Goal: Task Accomplishment & Management: Complete application form

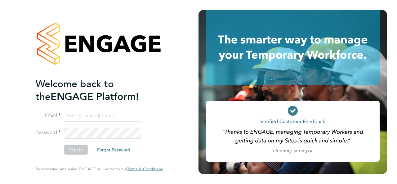
type input "[PERSON_NAME][EMAIL_ADDRESS][PERSON_NAME][DOMAIN_NAME]"
click at [78, 150] on button "Sign In" at bounding box center [76, 150] width 24 height 10
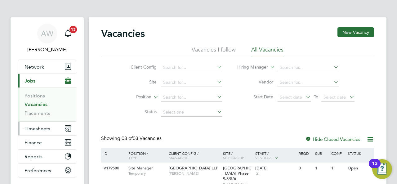
click at [43, 131] on span "Timesheets" at bounding box center [38, 129] width 26 height 6
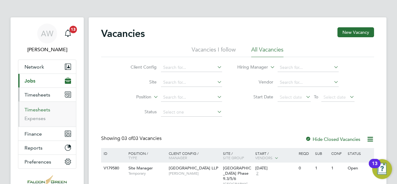
click at [42, 108] on link "Timesheets" at bounding box center [38, 110] width 26 height 6
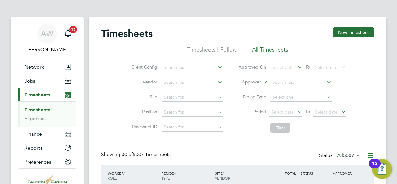
click at [216, 97] on icon at bounding box center [216, 96] width 0 height 9
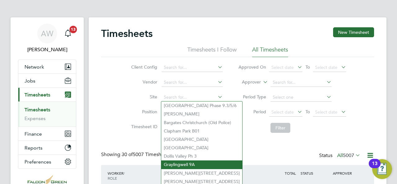
click at [191, 161] on li "Graylingwell 9A" at bounding box center [201, 164] width 81 height 8
type input "Graylingwell 9A"
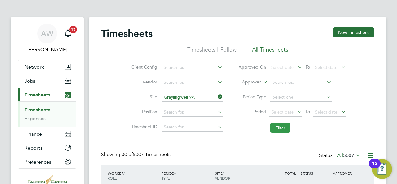
click at [287, 124] on button "Filter" at bounding box center [280, 128] width 20 height 10
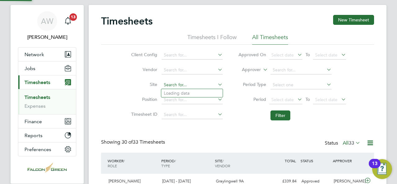
click at [206, 84] on input at bounding box center [192, 85] width 61 height 9
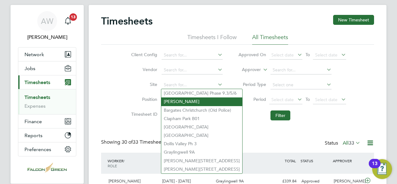
click at [190, 103] on li "[PERSON_NAME]" at bounding box center [201, 101] width 81 height 8
type input "[PERSON_NAME]"
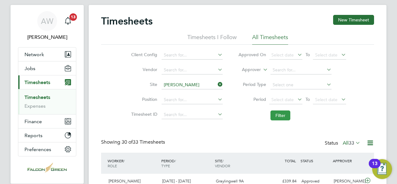
click at [282, 113] on button "Filter" at bounding box center [280, 115] width 20 height 10
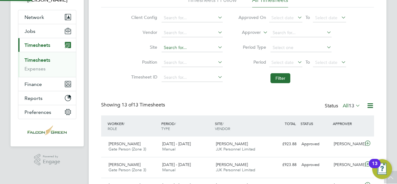
click at [197, 47] on input at bounding box center [192, 47] width 61 height 9
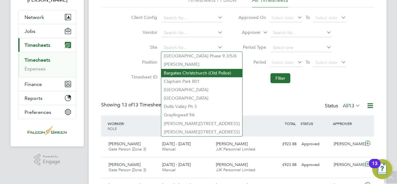
click at [187, 70] on li "Bargates Christchurch (Old Police)" at bounding box center [201, 73] width 81 height 8
type input "Bargates Christchurch (Old Police)"
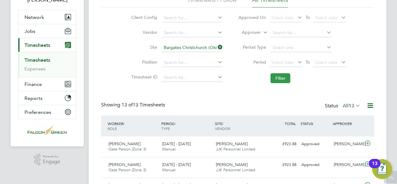
click at [279, 80] on button "Filter" at bounding box center [280, 78] width 20 height 10
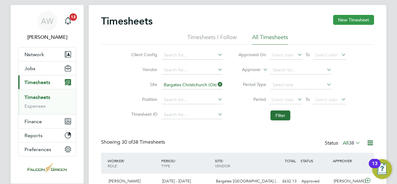
click at [346, 18] on button "New Timesheet" at bounding box center [353, 20] width 41 height 10
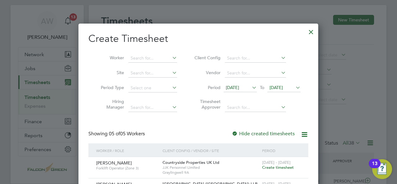
click at [171, 57] on icon at bounding box center [171, 57] width 0 height 9
click at [154, 76] on input at bounding box center [152, 73] width 49 height 9
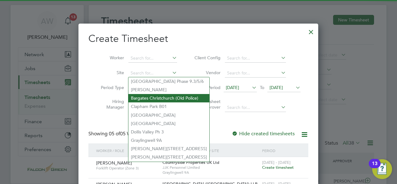
click at [154, 96] on li "Bargates Christchurch (Old Police)" at bounding box center [168, 98] width 81 height 8
type input "Bargates Christchurch (Old Police)"
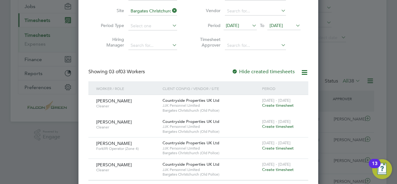
click at [284, 146] on span "Create timesheet" at bounding box center [278, 147] width 32 height 5
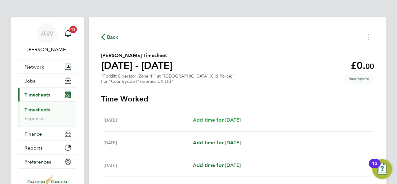
click at [224, 118] on span "Add time for [DATE]" at bounding box center [217, 120] width 48 height 6
select select "30"
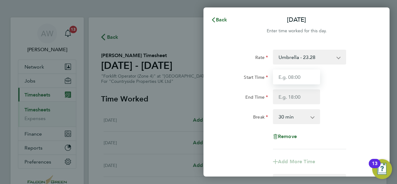
click at [308, 78] on input "Start Time" at bounding box center [296, 76] width 47 height 15
type input "07:30"
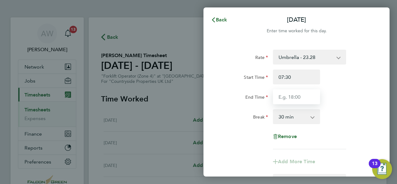
click at [295, 96] on input "End Time" at bounding box center [296, 96] width 47 height 15
type input "17:00"
click at [350, 113] on div "Break 0 min 15 min 30 min 45 min 60 min 75 min 90 min" at bounding box center [296, 116] width 156 height 15
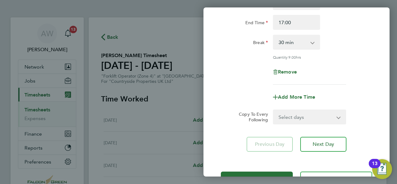
click at [304, 116] on select "Select days Day [DATE] [DATE] [DATE] [DATE]" at bounding box center [306, 117] width 65 height 14
click at [246, 130] on div "Rate Umbrella - 23.28 Start Time 07:30 End Time 17:00 Break 0 min 15 min 30 min…" at bounding box center [296, 63] width 186 height 191
click at [302, 97] on span "Add More Time" at bounding box center [296, 97] width 37 height 6
select select "null"
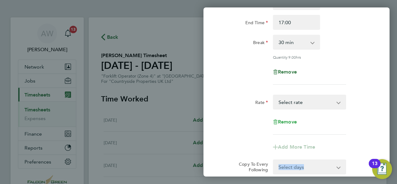
click at [288, 122] on span "Remove" at bounding box center [287, 122] width 19 height 6
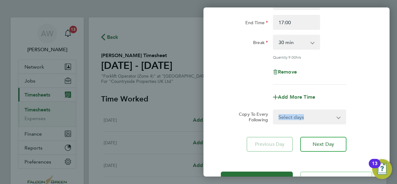
click at [335, 114] on select "Select days Day [DATE] [DATE] [DATE] [DATE]" at bounding box center [306, 117] width 65 height 14
click at [354, 119] on div "Copy To Every Following Select days Day [DATE] [DATE] [DATE] [DATE]" at bounding box center [296, 116] width 156 height 15
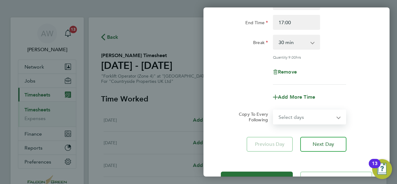
click at [315, 118] on select "Select days Day [DATE] [DATE] [DATE] [DATE]" at bounding box center [306, 117] width 65 height 14
select select "TUE"
click at [274, 110] on select "Select days Day [DATE] [DATE] [DATE] [DATE]" at bounding box center [306, 117] width 65 height 14
select select "[DATE]"
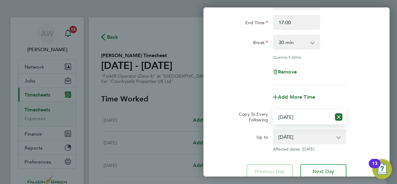
click at [319, 117] on select "Select days Day [DATE] [DATE] [DATE] [DATE]" at bounding box center [303, 117] width 58 height 14
select select "TUE"
click at [274, 110] on select "Select days Day [DATE] [DATE] [DATE] [DATE]" at bounding box center [303, 117] width 58 height 14
click at [360, 132] on div "Up to [DATE] [DATE] [DATE] [DATE] Affected dates: [DATE]" at bounding box center [296, 140] width 156 height 22
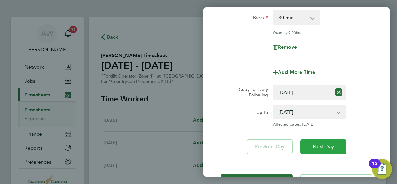
click at [331, 153] on button "Next Day" at bounding box center [323, 146] width 46 height 15
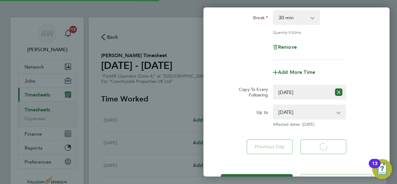
select select "30"
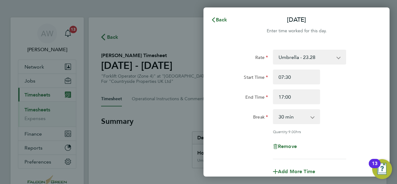
click at [371, 113] on div "Break 0 min 15 min 30 min 45 min 60 min 75 min 90 min" at bounding box center [296, 116] width 156 height 15
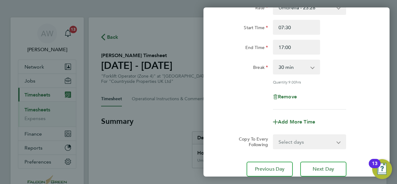
scroll to position [62, 0]
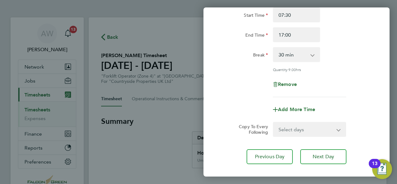
click at [315, 130] on select "Select days Day [DATE] [DATE] [DATE]" at bounding box center [306, 130] width 65 height 14
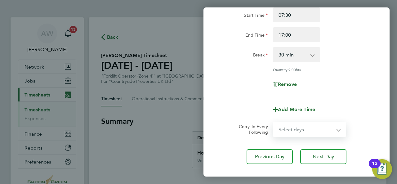
select select "WED"
click at [274, 123] on select "Select days Day [DATE] [DATE] [DATE]" at bounding box center [306, 130] width 65 height 14
select select "[DATE]"
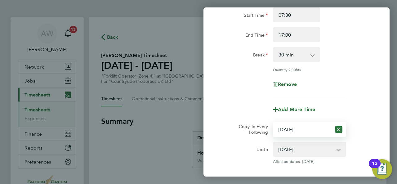
click at [368, 141] on app-copy-timesheet-lines "Copy To Every Following Select days Day [DATE] [DATE] [DATE] Up to [DATE] [DATE…" at bounding box center [296, 143] width 151 height 42
click at [306, 132] on select "Select days Day [DATE] [DATE] [DATE]" at bounding box center [303, 130] width 58 height 14
click at [274, 123] on select "Select days Day [DATE] [DATE] [DATE]" at bounding box center [303, 130] width 58 height 14
click at [363, 138] on app-copy-timesheet-lines "Copy To Every Following Select days Day [DATE] [DATE] [DATE] Up to [DATE] [DATE…" at bounding box center [296, 143] width 151 height 42
click at [310, 128] on select "Select days Day [DATE] [DATE] [DATE]" at bounding box center [303, 130] width 58 height 14
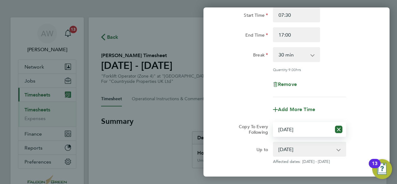
click at [274, 123] on select "Select days Day [DATE] [DATE] [DATE]" at bounding box center [303, 130] width 58 height 14
click at [369, 135] on div "Copy To Every Following Select days Day [DATE] [DATE] [DATE]" at bounding box center [296, 129] width 156 height 15
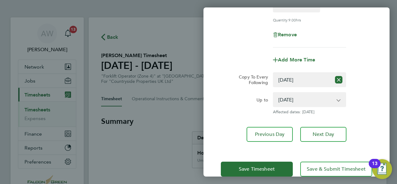
scroll to position [123, 0]
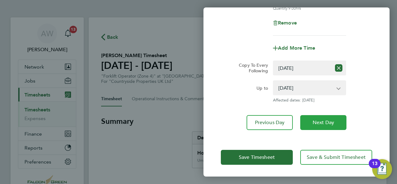
click at [334, 127] on button "Next Day" at bounding box center [323, 122] width 46 height 15
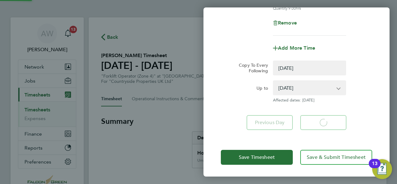
select select "0: null"
select select "30"
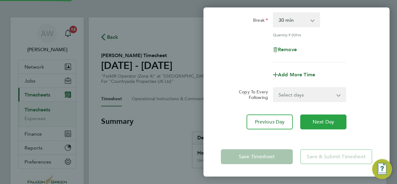
scroll to position [96, 0]
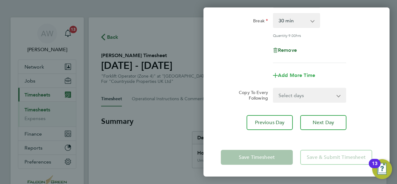
click at [294, 72] on span "Add More Time" at bounding box center [296, 75] width 37 height 6
select select "null"
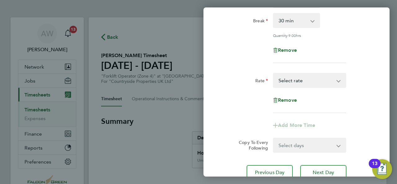
click at [300, 78] on select "Umbrella - 23.28 Select rate" at bounding box center [306, 81] width 65 height 14
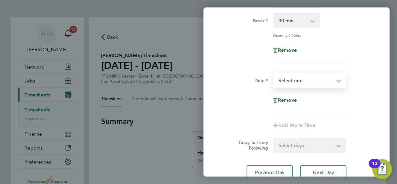
click at [379, 100] on div "Rate Umbrella - 23.28 Start Time 07:30 End Time 17:00 Break 0 min 15 min 30 min…" at bounding box center [296, 66] width 186 height 241
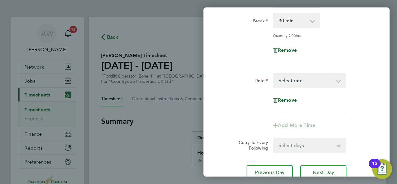
click at [301, 122] on div "Add More Time" at bounding box center [296, 125] width 52 height 15
click at [286, 121] on div "Add More Time" at bounding box center [296, 125] width 52 height 15
click at [299, 146] on select "Select days Day [DATE] [DATE]" at bounding box center [306, 145] width 65 height 14
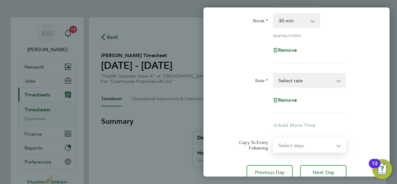
select select "THU"
click at [274, 138] on select "Select days Day [DATE] [DATE]" at bounding box center [306, 145] width 65 height 14
select select "[DATE]"
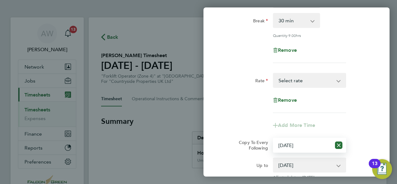
click at [361, 142] on div "Copy To Every Following Select days Day [DATE] [DATE]" at bounding box center [296, 145] width 156 height 15
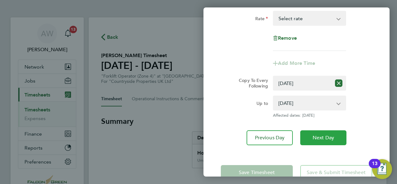
click at [329, 140] on span "Next Day" at bounding box center [323, 138] width 21 height 6
select select "0: null"
select select "30"
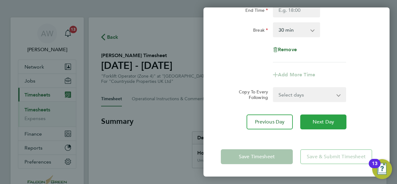
scroll to position [87, 0]
click at [307, 97] on select "Select days [DATE]" at bounding box center [306, 95] width 65 height 14
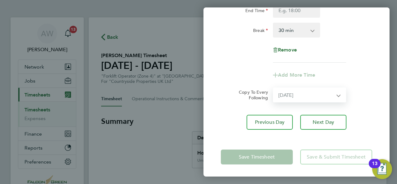
click at [274, 88] on select "Select days [DATE]" at bounding box center [306, 95] width 65 height 14
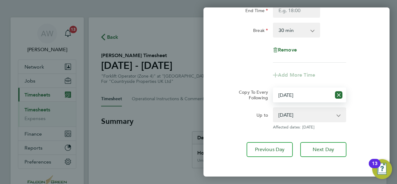
click at [376, 124] on div "Rate Umbrella - 23.28 Start Time End Time Break 0 min 15 min 30 min 45 min 60 m…" at bounding box center [296, 60] width 186 height 209
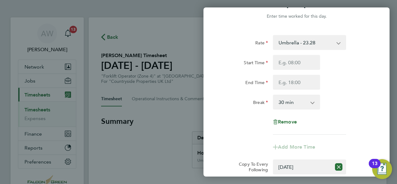
scroll to position [0, 0]
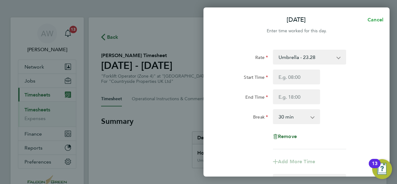
click at [378, 20] on span "Cancel" at bounding box center [375, 20] width 18 height 6
select select "0: null"
select select "30"
click at [221, 18] on span "Back" at bounding box center [221, 20] width 11 height 6
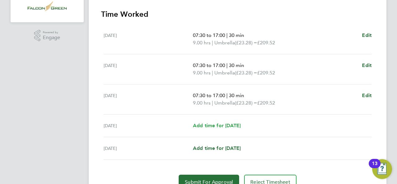
scroll to position [186, 0]
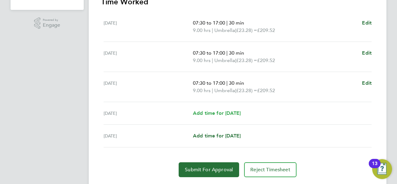
click at [223, 113] on span "Add time for [DATE]" at bounding box center [217, 113] width 48 height 6
select select "30"
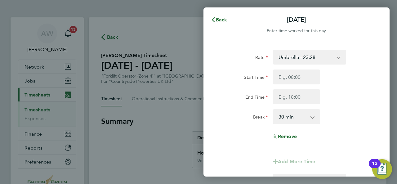
click at [345, 120] on div "Break 0 min 15 min 30 min 45 min 60 min 75 min 90 min" at bounding box center [296, 116] width 156 height 15
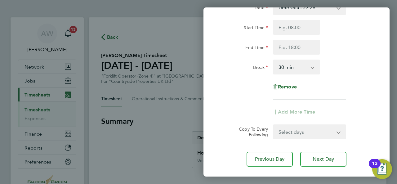
scroll to position [62, 0]
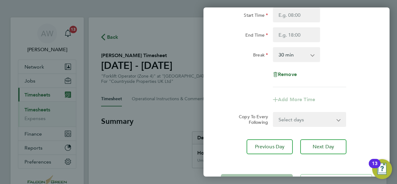
click at [313, 119] on select "Select days [DATE]" at bounding box center [306, 120] width 65 height 14
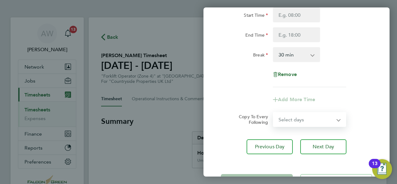
select select "FRI"
click at [274, 113] on select "Select days [DATE]" at bounding box center [306, 120] width 65 height 14
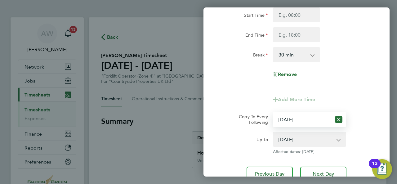
click at [365, 148] on div "Up to [DATE] Affected dates: [DATE]" at bounding box center [296, 143] width 156 height 22
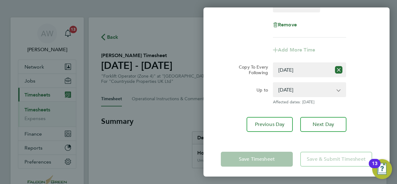
scroll to position [114, 0]
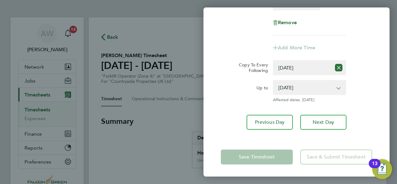
click at [266, 156] on app-form-button "Save Timesheet" at bounding box center [259, 156] width 76 height 15
click at [158, 136] on div "[DATE] Cancel Enter time worked for this day. Rate Umbrella - 23.28 Start Time …" at bounding box center [198, 92] width 397 height 184
click at [368, 76] on app-copy-timesheet-lines "Copy To Every Following Select days [DATE] Up to [DATE] Affected dates: [DATE]" at bounding box center [296, 81] width 151 height 42
click at [367, 87] on div "Up to [DATE] Affected dates: [DATE]" at bounding box center [296, 91] width 156 height 22
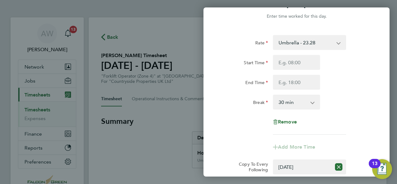
scroll to position [2, 0]
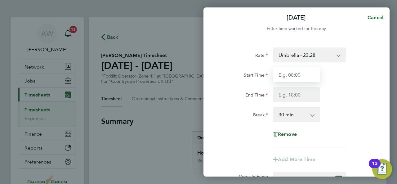
click at [304, 77] on input "Start Time" at bounding box center [296, 74] width 47 height 15
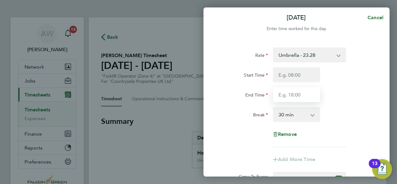
click at [282, 95] on input "End Time" at bounding box center [296, 94] width 47 height 15
type input "17:00"
click at [345, 106] on div "Rate Umbrella - 23.28 Start Time End Time 17:00 Break 0 min 15 min 30 min 45 mi…" at bounding box center [296, 97] width 151 height 100
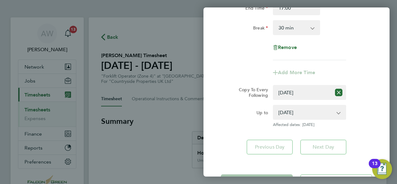
scroll to position [101, 0]
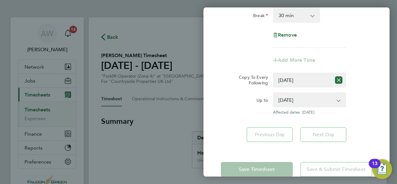
click at [310, 80] on select "Select days [DATE]" at bounding box center [303, 80] width 58 height 14
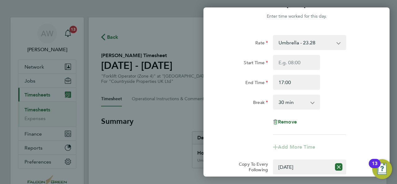
scroll to position [2, 0]
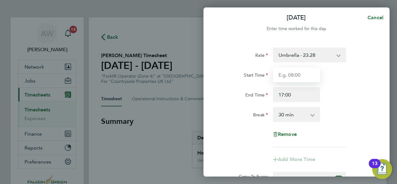
click at [287, 76] on input "Start Time" at bounding box center [296, 74] width 47 height 15
type input "07:30"
click at [375, 79] on div "Rate Umbrella - 23.28 Start Time 07:30 End Time 17:00 Break 0 min 15 min 30 min…" at bounding box center [296, 144] width 186 height 209
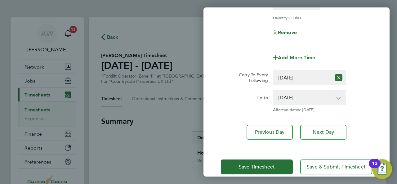
scroll to position [123, 0]
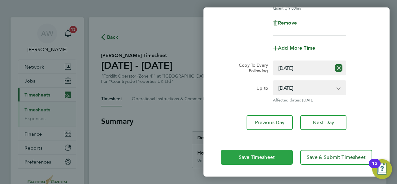
click at [280, 157] on button "Save Timesheet" at bounding box center [257, 157] width 72 height 15
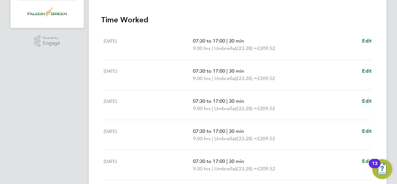
scroll to position [218, 0]
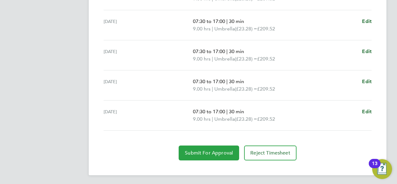
click at [216, 151] on span "Submit For Approval" at bounding box center [209, 153] width 48 height 6
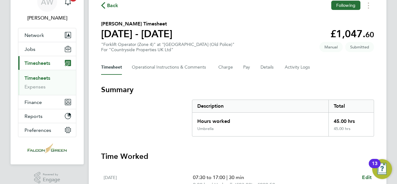
scroll to position [0, 0]
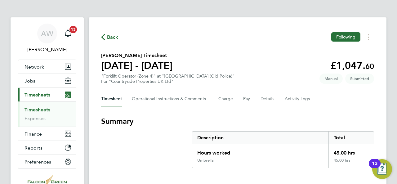
click at [60, 92] on button "Current page: Timesheets" at bounding box center [47, 95] width 58 height 14
click at [33, 107] on link "Timesheets" at bounding box center [38, 110] width 26 height 6
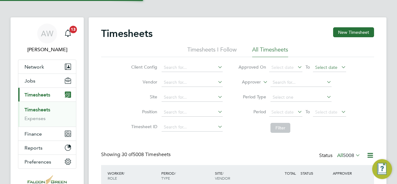
scroll to position [16, 54]
click at [194, 95] on input at bounding box center [192, 97] width 61 height 9
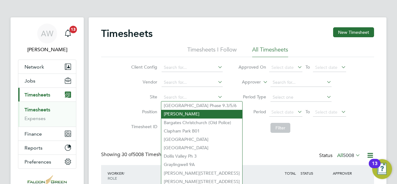
click at [189, 116] on li "[PERSON_NAME]" at bounding box center [201, 114] width 81 height 8
type input "[PERSON_NAME]"
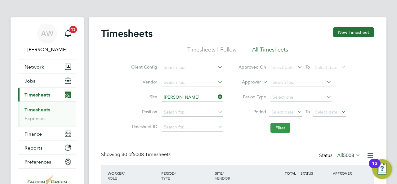
click at [282, 124] on button "Filter" at bounding box center [280, 128] width 20 height 10
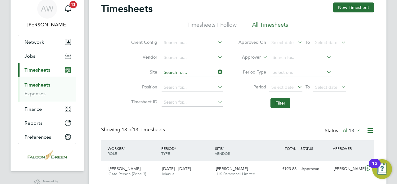
click at [205, 71] on input at bounding box center [192, 72] width 61 height 9
click at [187, 136] on li "Graylingwell 9A" at bounding box center [201, 140] width 81 height 8
type input "Graylingwell 9A"
click at [281, 103] on button "Filter" at bounding box center [280, 103] width 20 height 10
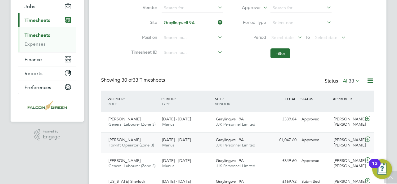
click at [191, 141] on span "[DATE] - [DATE]" at bounding box center [176, 139] width 29 height 5
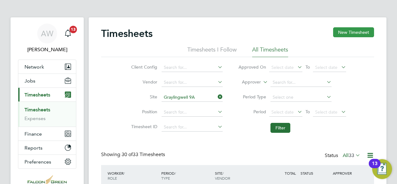
click at [351, 32] on button "New Timesheet" at bounding box center [353, 32] width 41 height 10
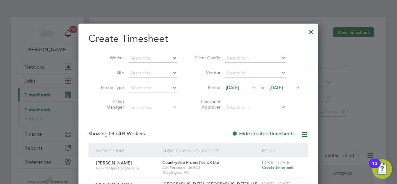
click at [276, 167] on span "Create timesheet" at bounding box center [278, 167] width 32 height 5
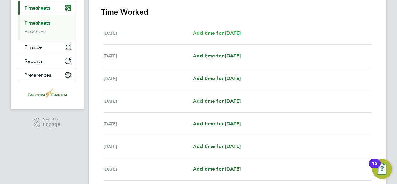
click at [216, 30] on span "Add time for [DATE]" at bounding box center [217, 33] width 48 height 6
select select "30"
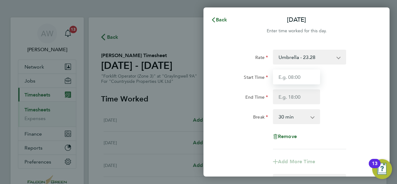
click at [300, 78] on input "Start Time" at bounding box center [296, 76] width 47 height 15
type input "07:30"
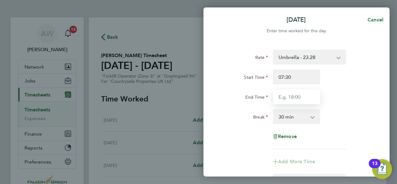
click at [296, 98] on input "End Time" at bounding box center [296, 96] width 47 height 15
type input "17:00"
click at [333, 114] on div "Break 0 min 15 min 30 min 45 min 60 min 75 min 90 min" at bounding box center [296, 116] width 156 height 15
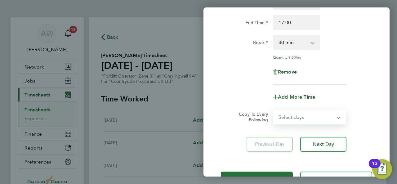
click at [317, 117] on select "Select days Day Weekday (Mon-Fri) Weekend (Sat-Sun) [DATE] [DATE] [DATE] [DATE]…" at bounding box center [306, 117] width 65 height 14
select select "WEEKDAY"
click at [274, 110] on select "Select days Day Weekday (Mon-Fri) Weekend (Sat-Sun) [DATE] [DATE] [DATE] [DATE]…" at bounding box center [306, 117] width 65 height 14
select select "[DATE]"
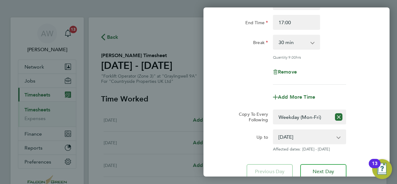
click at [362, 153] on div "Rate Umbrella - 23.28 Start Time 07:30 End Time 17:00 Break 0 min 15 min 30 min…" at bounding box center [296, 77] width 186 height 219
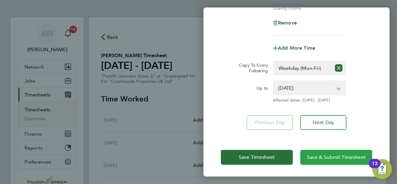
click at [323, 153] on button "Save & Submit Timesheet" at bounding box center [336, 157] width 72 height 15
